Goal: Task Accomplishment & Management: Complete application form

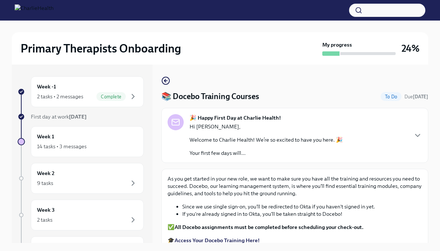
scroll to position [34, 0]
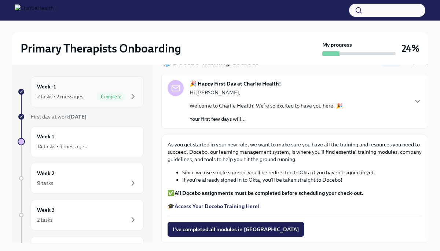
click at [116, 89] on div "Week -1 2 tasks • 2 messages Complete" at bounding box center [87, 91] width 100 height 18
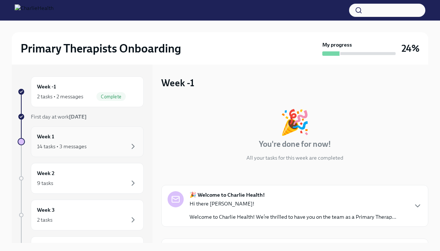
click at [103, 146] on div "14 tasks • 3 messages" at bounding box center [87, 146] width 100 height 9
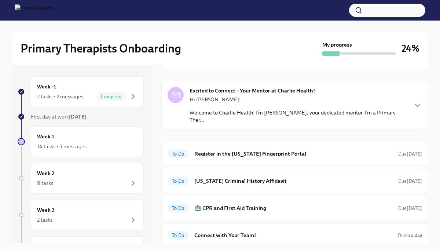
scroll to position [143, 0]
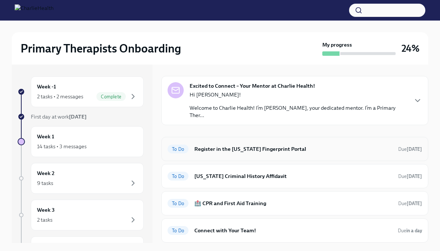
click at [235, 150] on h6 "Register in the [US_STATE] Fingerprint Portal" at bounding box center [293, 149] width 198 height 8
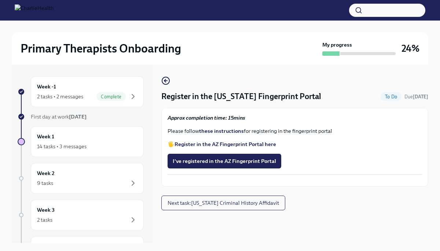
click at [222, 133] on strong "these instructions" at bounding box center [221, 131] width 45 height 7
click at [226, 162] on span "I've registered in the AZ Fingerprint Portal" at bounding box center [224, 160] width 103 height 7
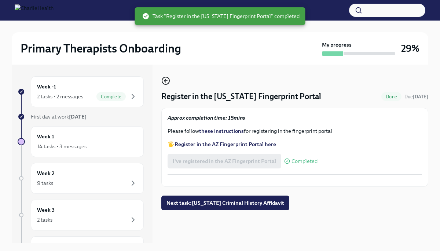
click at [165, 84] on icon "button" at bounding box center [165, 80] width 9 height 9
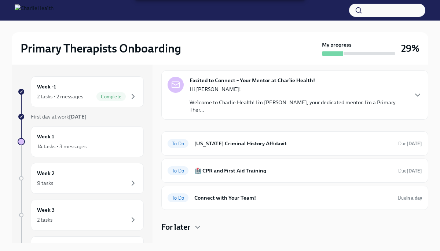
scroll to position [153, 0]
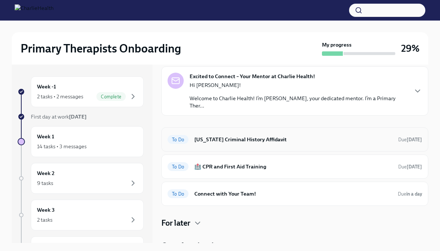
click at [261, 140] on h6 "[US_STATE] Criminal History Affidavit" at bounding box center [293, 139] width 198 height 8
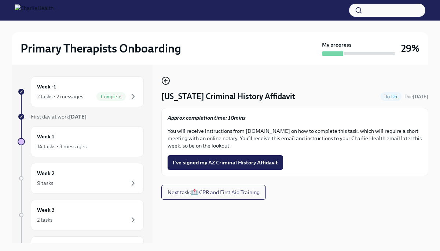
click at [167, 80] on icon "button" at bounding box center [165, 80] width 9 height 9
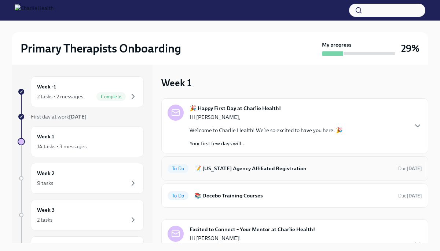
click at [250, 169] on h6 "📝 [US_STATE] Agency Affiliated Registration" at bounding box center [293, 168] width 198 height 8
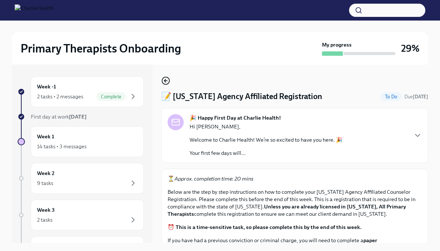
click at [166, 82] on icon "button" at bounding box center [165, 80] width 9 height 9
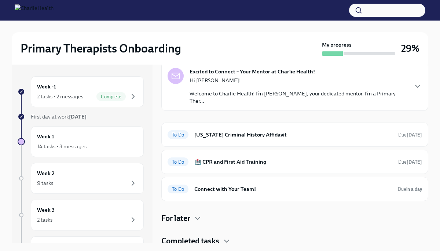
scroll to position [161, 0]
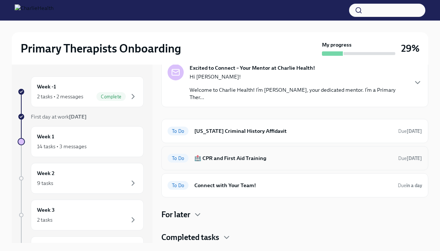
click at [273, 163] on div "To Do 🏥 CPR and First Aid Training Due [DATE]" at bounding box center [294, 158] width 254 height 12
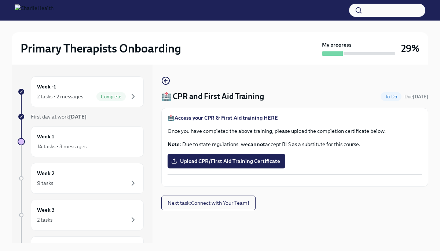
click at [211, 117] on strong "Access your CPR & First Aid training HERE" at bounding box center [225, 117] width 103 height 7
click at [233, 161] on span "Upload CPR/First Aid Training Certificate" at bounding box center [226, 160] width 107 height 7
click at [0, 0] on input "Upload CPR/First Aid Training Certificate" at bounding box center [0, 0] width 0 height 0
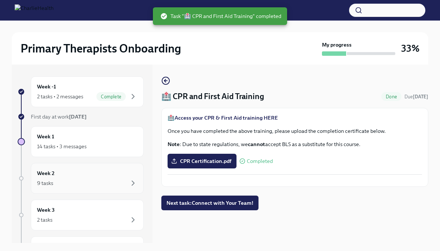
click at [96, 174] on div "Week 2 9 tasks" at bounding box center [87, 178] width 100 height 18
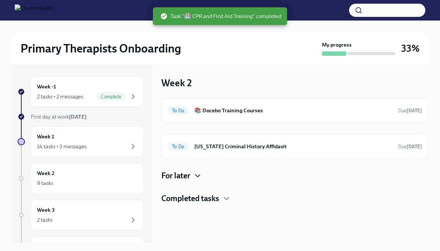
click at [198, 178] on icon "button" at bounding box center [197, 175] width 9 height 9
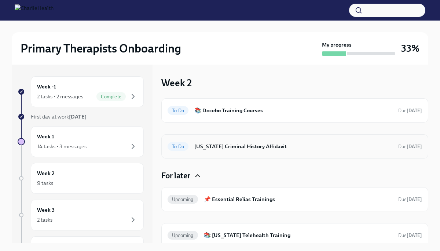
click at [272, 149] on h6 "[US_STATE] Criminal History Affidavit" at bounding box center [293, 146] width 198 height 8
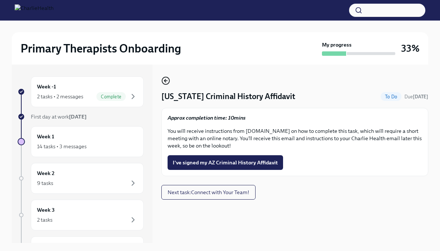
click at [165, 82] on icon "button" at bounding box center [164, 80] width 1 height 3
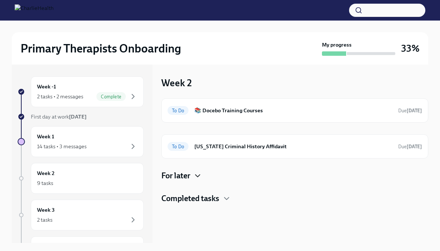
click at [197, 176] on icon "button" at bounding box center [197, 175] width 4 height 2
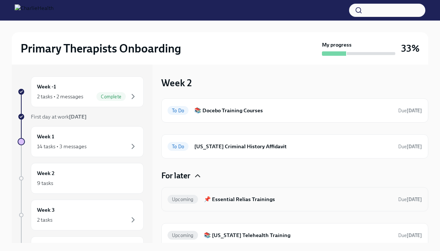
click at [255, 202] on h6 "📌 Essential Relias Trainings" at bounding box center [298, 199] width 188 height 8
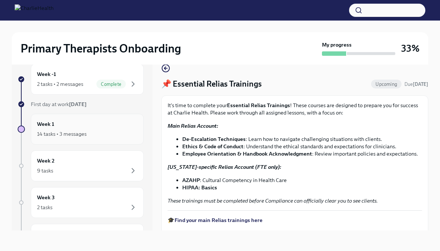
click at [119, 133] on div "14 tasks • 3 messages" at bounding box center [87, 133] width 100 height 9
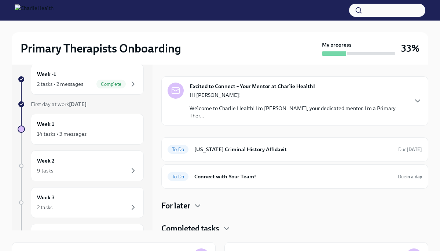
scroll to position [134, 0]
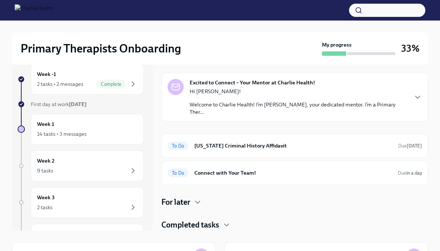
click at [222, 227] on div "Completed tasks" at bounding box center [294, 224] width 267 height 11
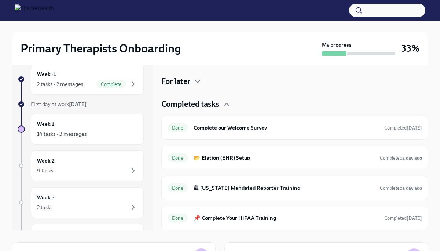
scroll to position [254, 0]
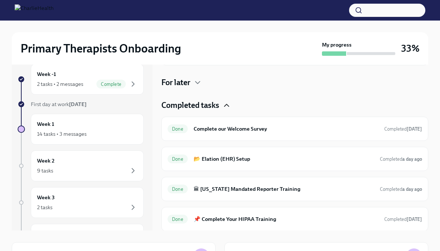
click at [229, 105] on icon "button" at bounding box center [226, 105] width 4 height 2
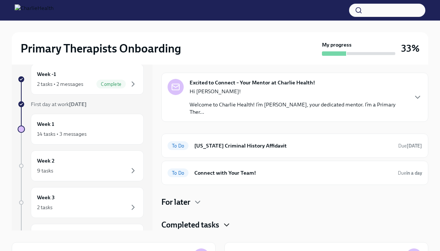
scroll to position [134, 0]
click at [200, 203] on icon "button" at bounding box center [197, 201] width 9 height 9
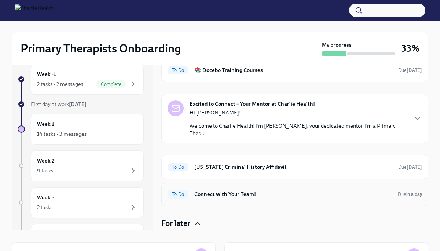
scroll to position [111, 0]
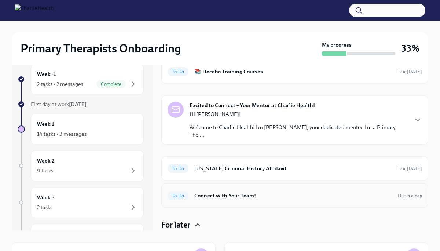
click at [236, 168] on h6 "[US_STATE] Criminal History Affidavit" at bounding box center [293, 168] width 198 height 8
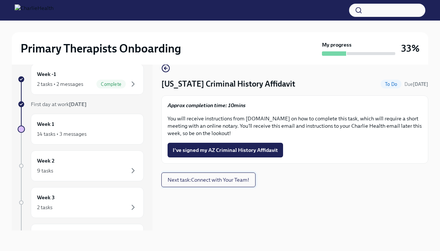
click at [235, 181] on span "Next task : Connect with Your Team!" at bounding box center [208, 179] width 82 height 7
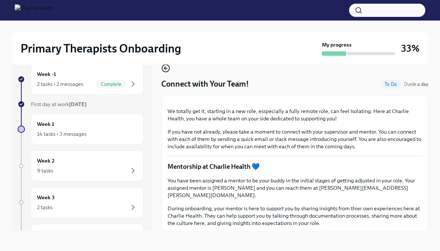
click at [167, 67] on icon "button" at bounding box center [165, 68] width 9 height 9
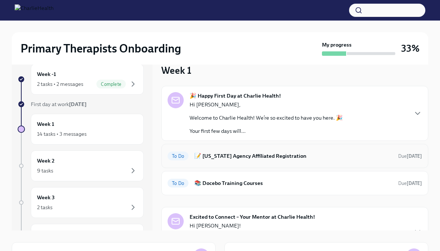
click at [256, 152] on h6 "📝 [US_STATE] Agency Affiliated Registration" at bounding box center [293, 156] width 198 height 8
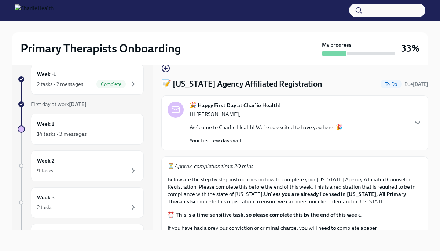
click at [168, 64] on div "Primary Therapists Onboarding My progress 33%" at bounding box center [220, 48] width 416 height 32
click at [168, 67] on icon "button" at bounding box center [165, 68] width 9 height 9
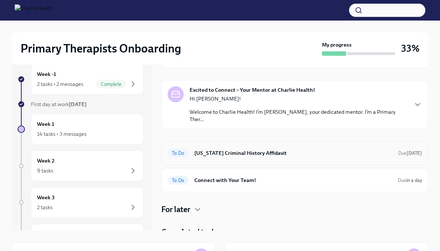
scroll to position [134, 0]
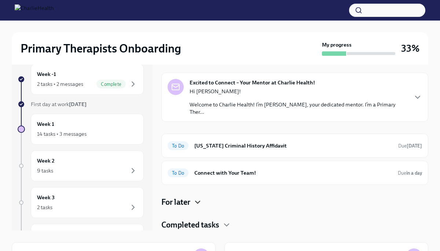
click at [199, 202] on icon "button" at bounding box center [197, 202] width 4 height 2
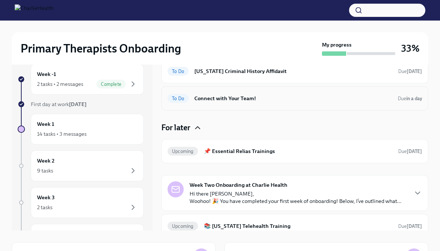
scroll to position [209, 0]
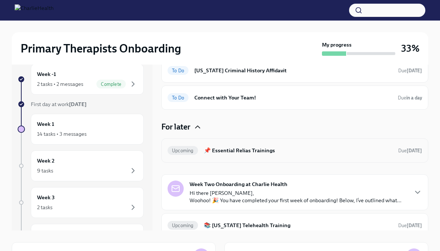
click at [255, 154] on h6 "📌 Essential Relias Trainings" at bounding box center [298, 150] width 188 height 8
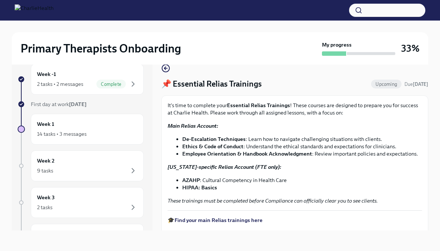
click at [234, 222] on strong "Find your main Relias trainings here" at bounding box center [218, 220] width 88 height 7
click at [252, 167] on strong "[US_STATE]-specific Relias Account (FTE only):" at bounding box center [224, 166] width 114 height 7
click at [221, 166] on strong "[US_STATE]-specific Relias Account (FTE only):" at bounding box center [224, 166] width 114 height 7
click at [192, 181] on strong "AZAHP" at bounding box center [191, 180] width 18 height 7
click at [192, 186] on strong "HIPAA: Basics" at bounding box center [199, 187] width 35 height 7
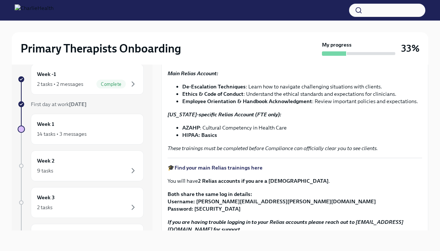
scroll to position [122, 0]
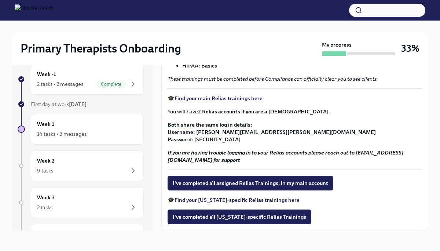
click at [246, 200] on strong "Find your [US_STATE]-specific Relias trainings here" at bounding box center [236, 199] width 125 height 7
